Goal: Task Accomplishment & Management: Use online tool/utility

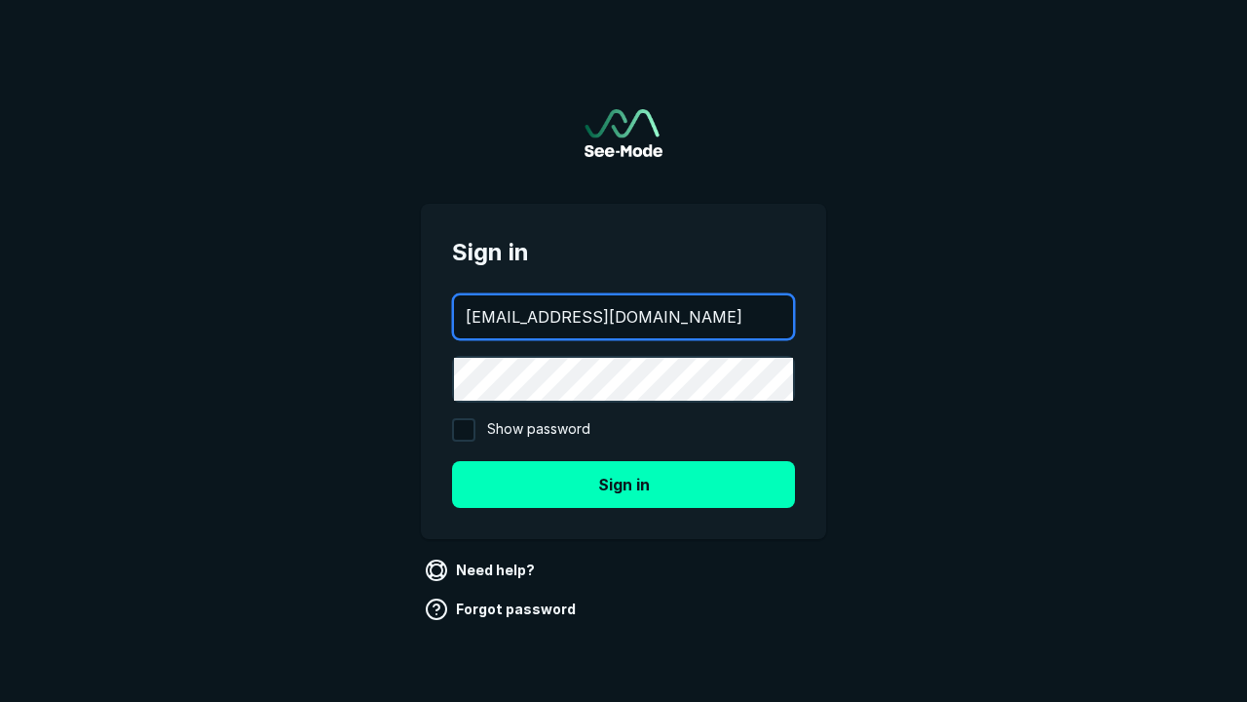
type input "aws+playwright@see-mode.com"
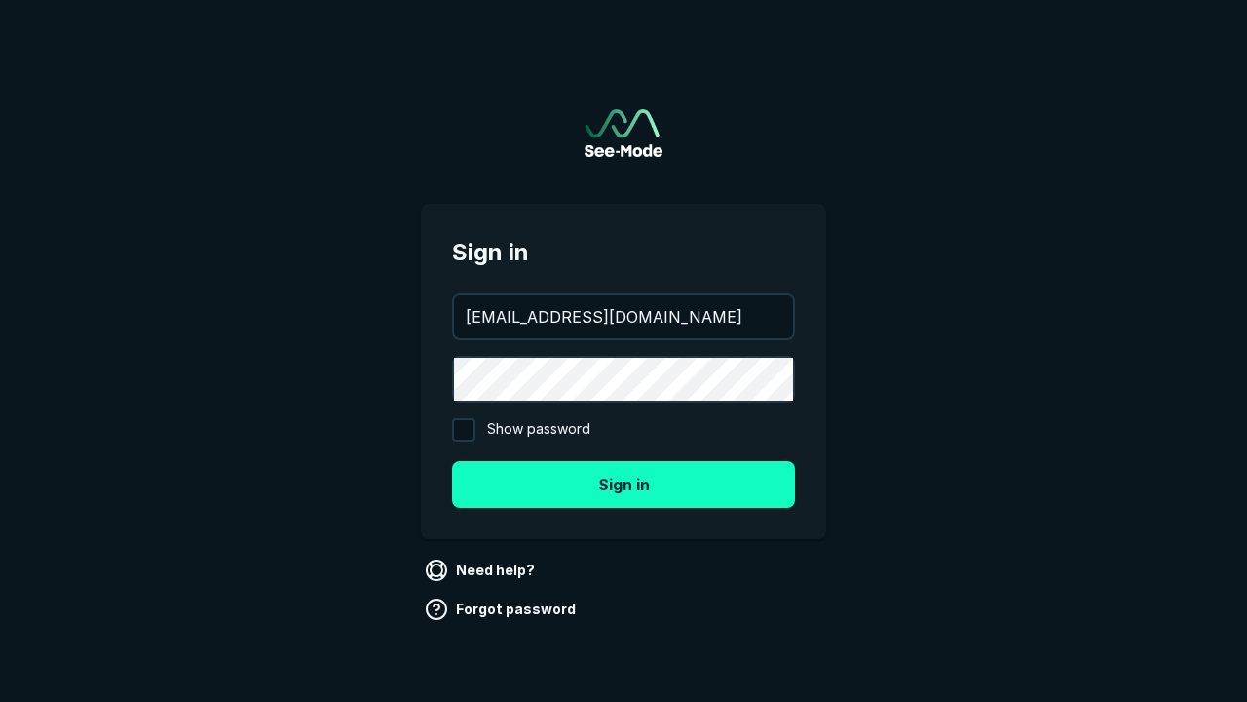
click at [624, 483] on button "Sign in" at bounding box center [623, 484] width 343 height 47
